Goal: Transaction & Acquisition: Book appointment/travel/reservation

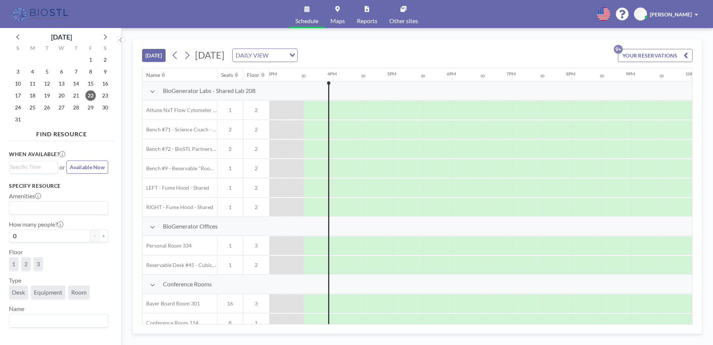
scroll to position [0, 895]
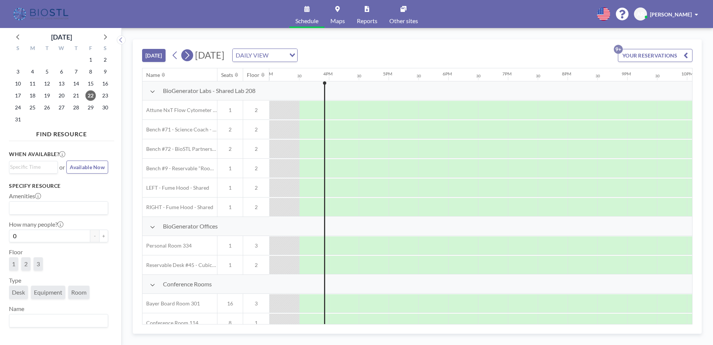
click at [192, 57] on button at bounding box center [187, 55] width 12 height 12
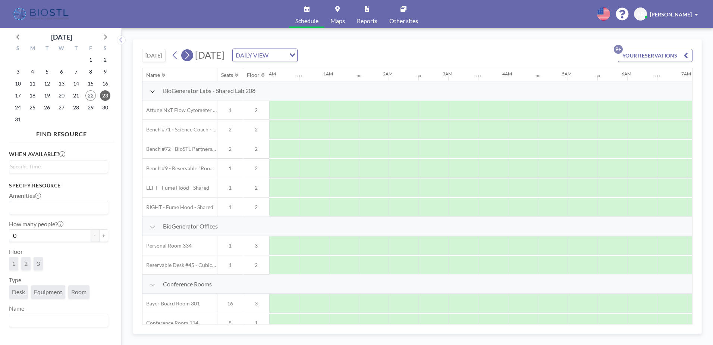
scroll to position [0, 309]
click at [189, 57] on icon at bounding box center [187, 55] width 4 height 8
click at [188, 57] on icon at bounding box center [186, 55] width 7 height 11
click at [188, 56] on icon at bounding box center [186, 55] width 7 height 11
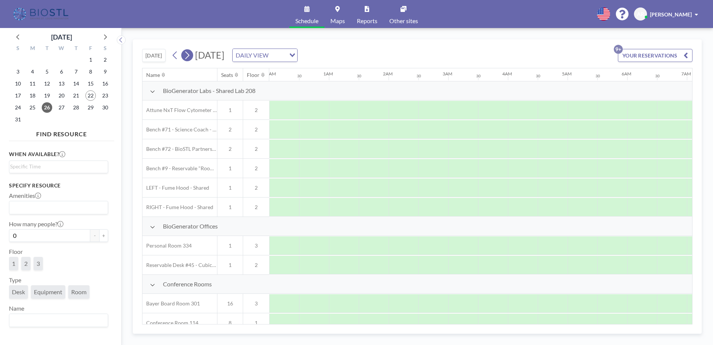
scroll to position [0, 304]
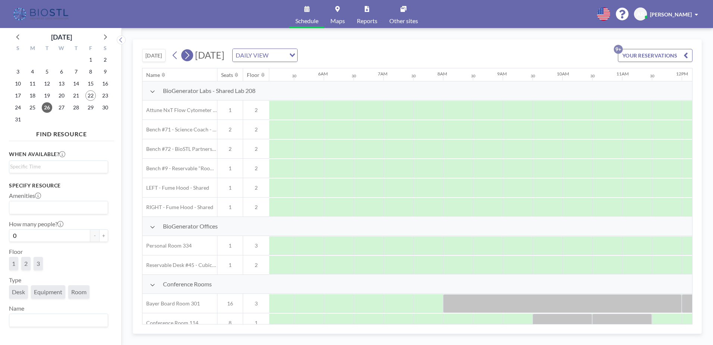
click at [188, 55] on icon at bounding box center [186, 55] width 7 height 11
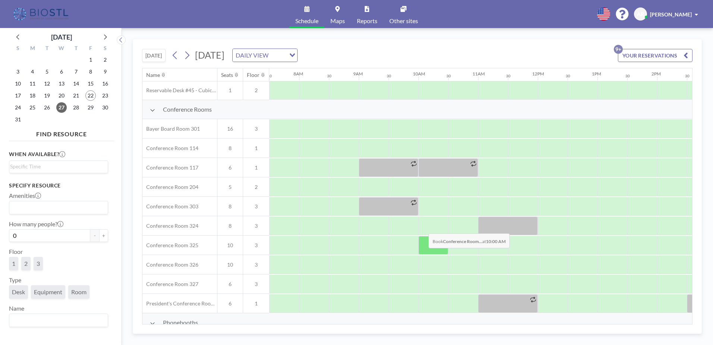
scroll to position [186, 447]
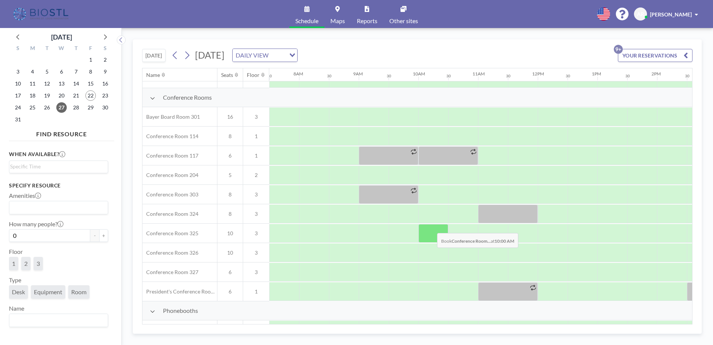
click at [431, 227] on div at bounding box center [433, 233] width 30 height 19
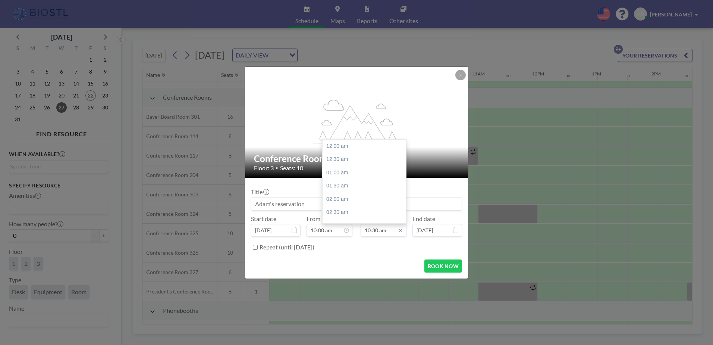
scroll to position [279, 0]
click at [331, 162] on div "11:00 am" at bounding box center [366, 159] width 87 height 13
type input "11:00 am"
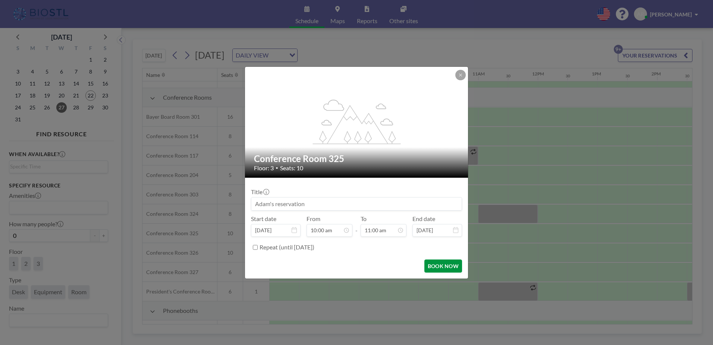
click at [445, 266] on button "BOOK NOW" at bounding box center [443, 265] width 38 height 13
